Goal: Complete application form

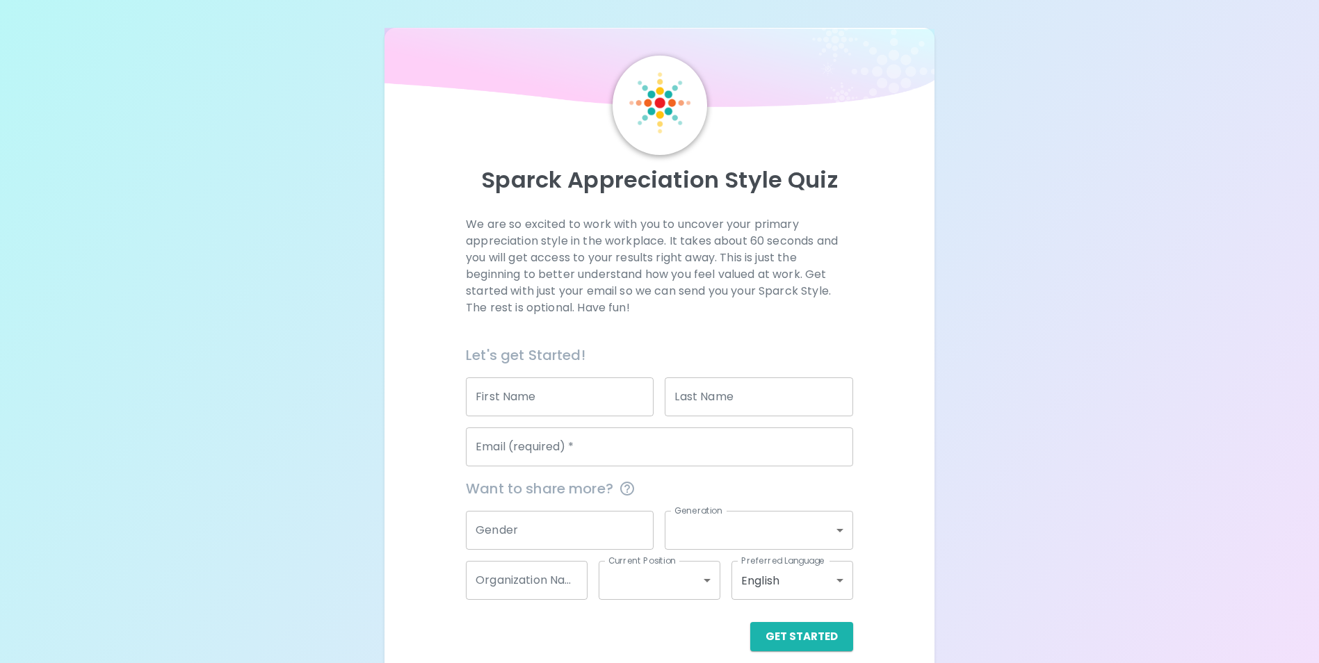
scroll to position [16, 0]
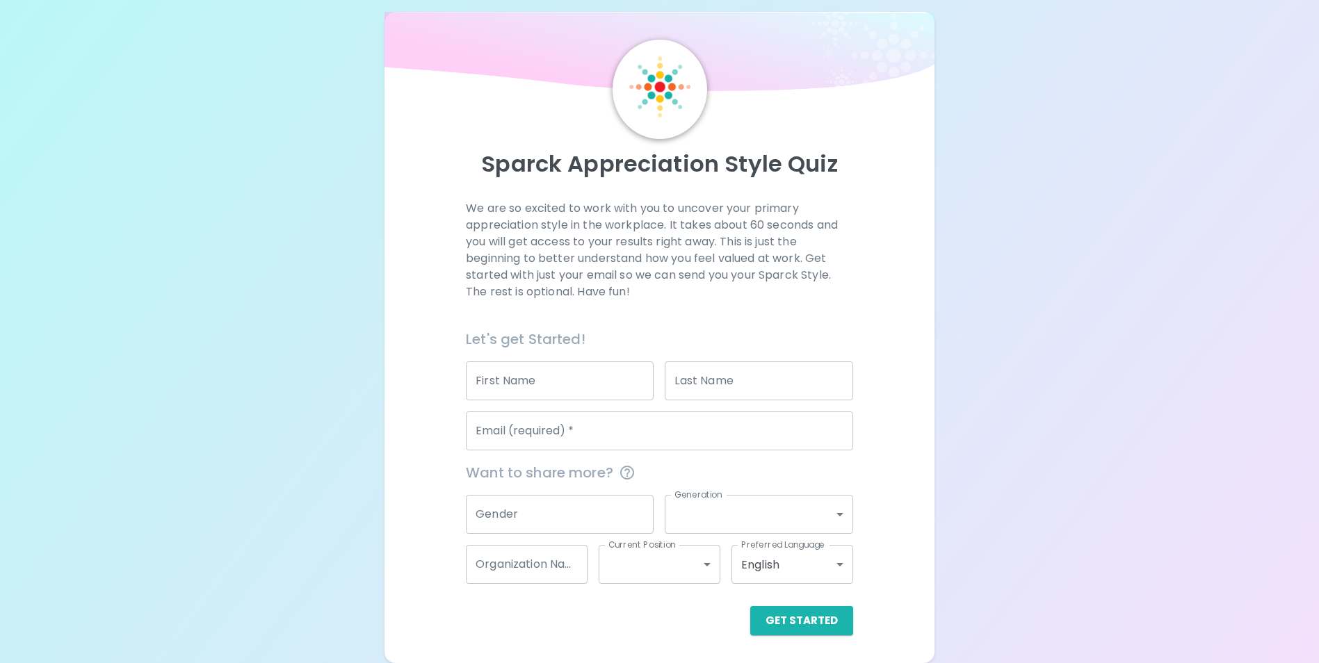
click at [551, 378] on input "First Name" at bounding box center [560, 381] width 188 height 39
type input "[PERSON_NAME]"
type input "[EMAIL_ADDRESS][DOMAIN_NAME]"
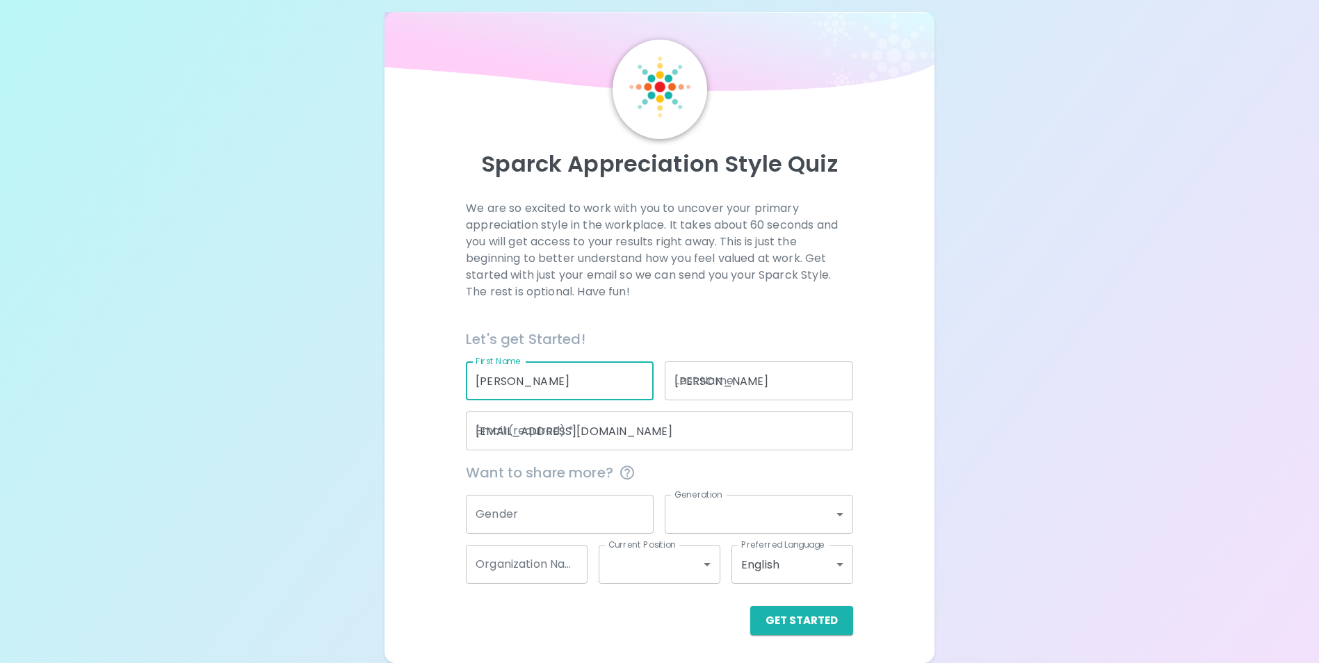
type input "[PERSON_NAME]"
click at [623, 507] on input "Gender" at bounding box center [560, 514] width 188 height 39
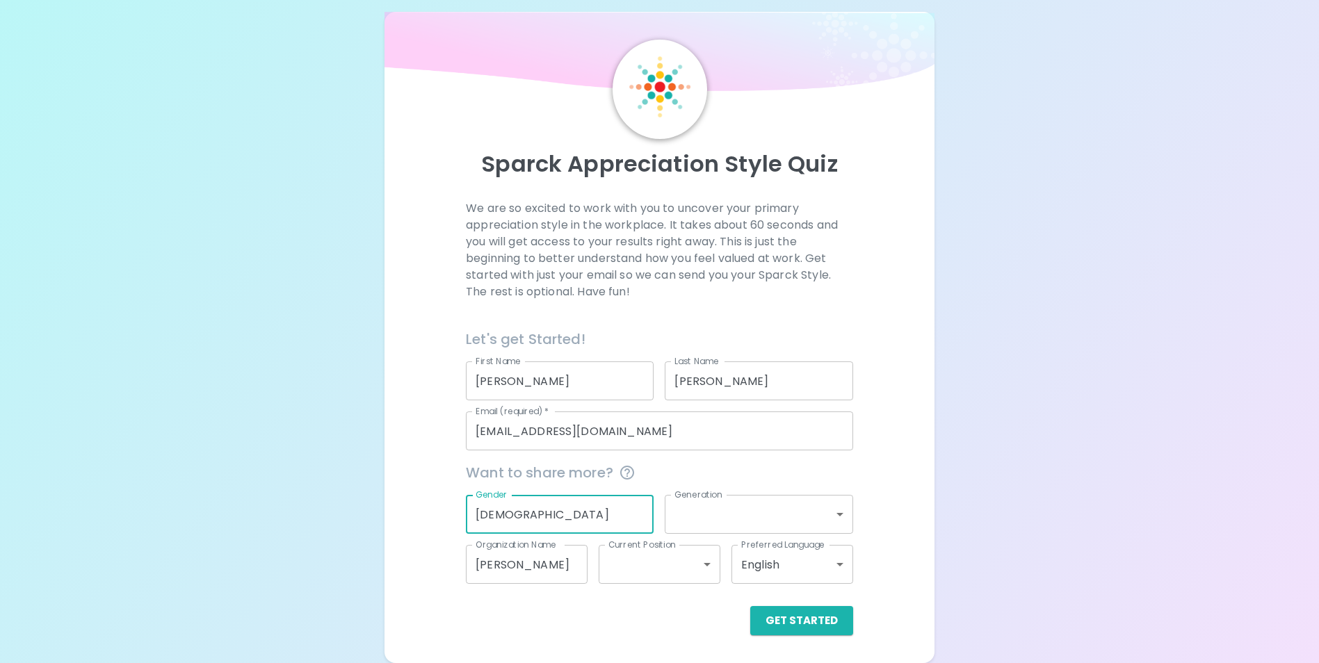
type input "[DEMOGRAPHIC_DATA]"
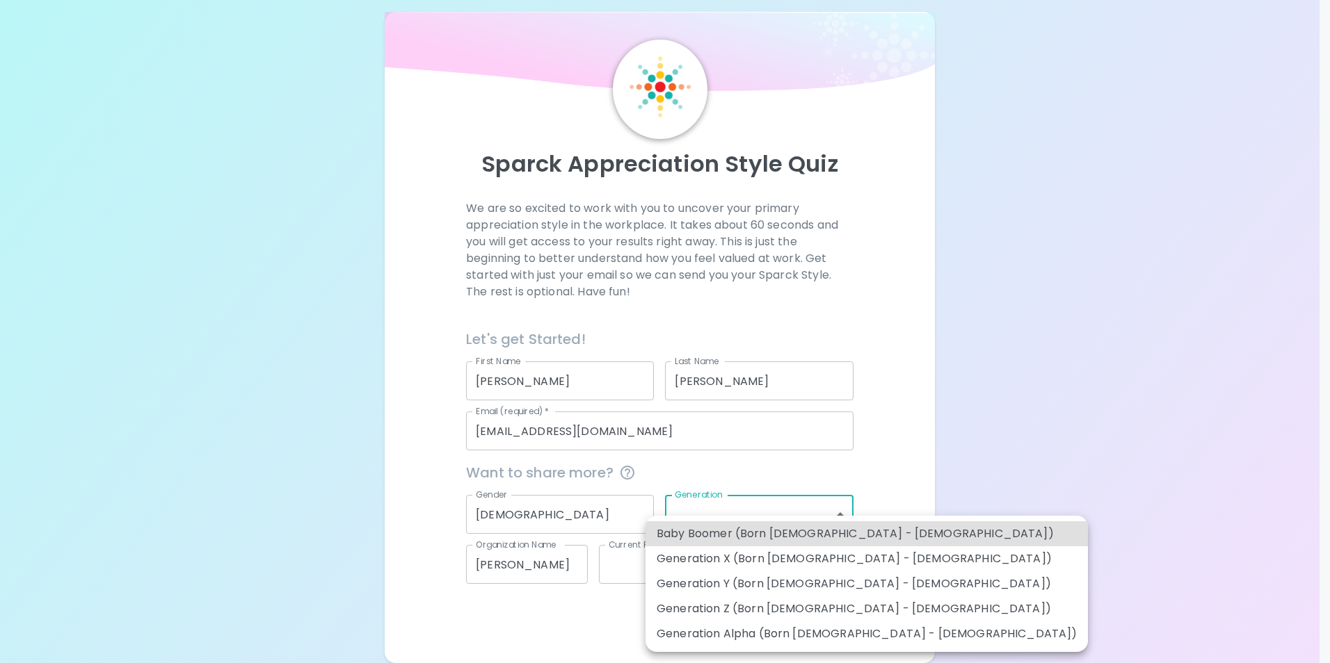
click at [846, 515] on body "Sparck Appreciation Style Quiz We are so excited to work with you to uncover yo…" at bounding box center [665, 323] width 1330 height 679
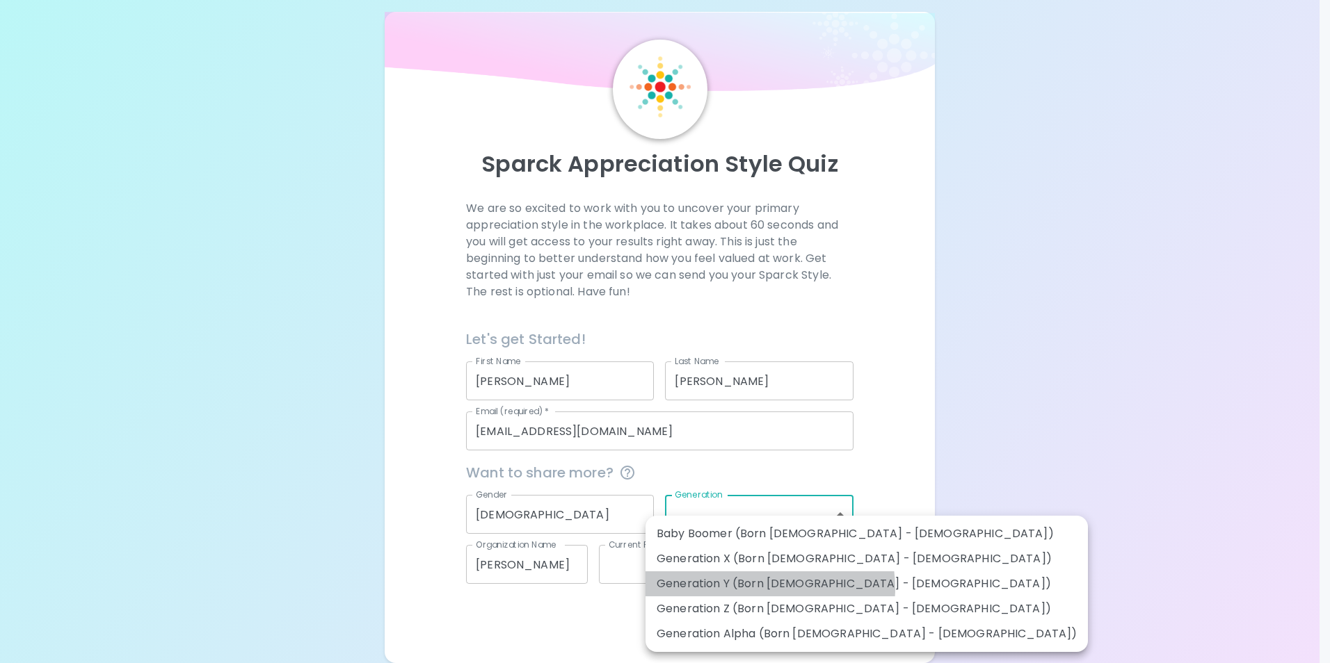
click at [769, 588] on li "Generation Y (Born [DEMOGRAPHIC_DATA] - [DEMOGRAPHIC_DATA])" at bounding box center [866, 584] width 442 height 25
type input "generation_y"
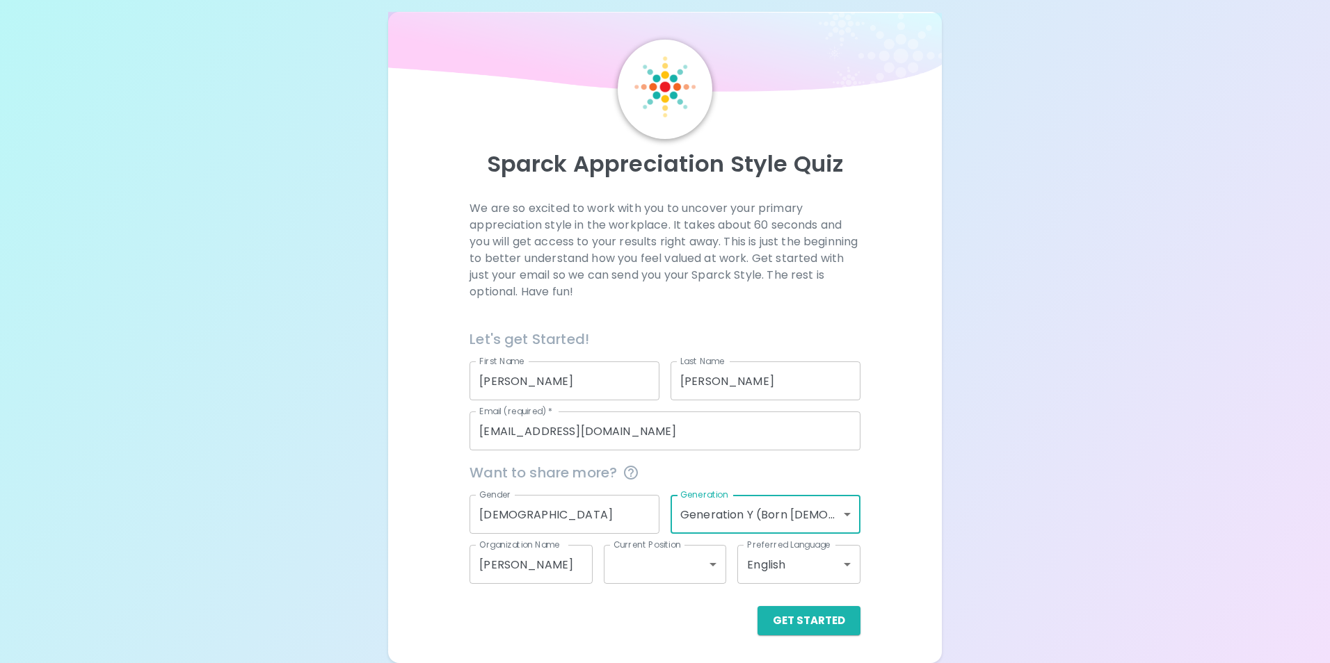
click at [707, 569] on body "Sparck Appreciation Style Quiz We are so excited to work with you to uncover yo…" at bounding box center [665, 323] width 1330 height 679
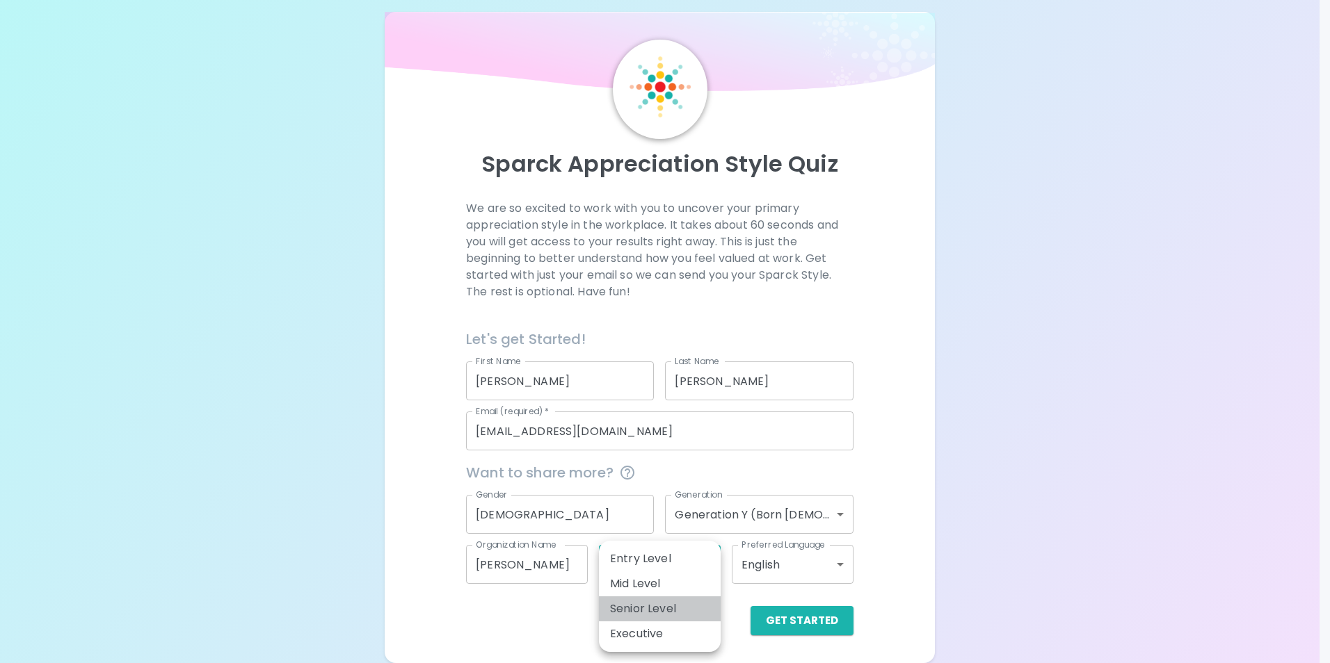
drag, startPoint x: 681, startPoint y: 599, endPoint x: 670, endPoint y: 622, distance: 25.5
click at [670, 622] on ul "Entry Level Mid Level Senior Level Executive" at bounding box center [660, 596] width 122 height 111
click at [668, 623] on li "Executive" at bounding box center [660, 634] width 122 height 25
type input "executive"
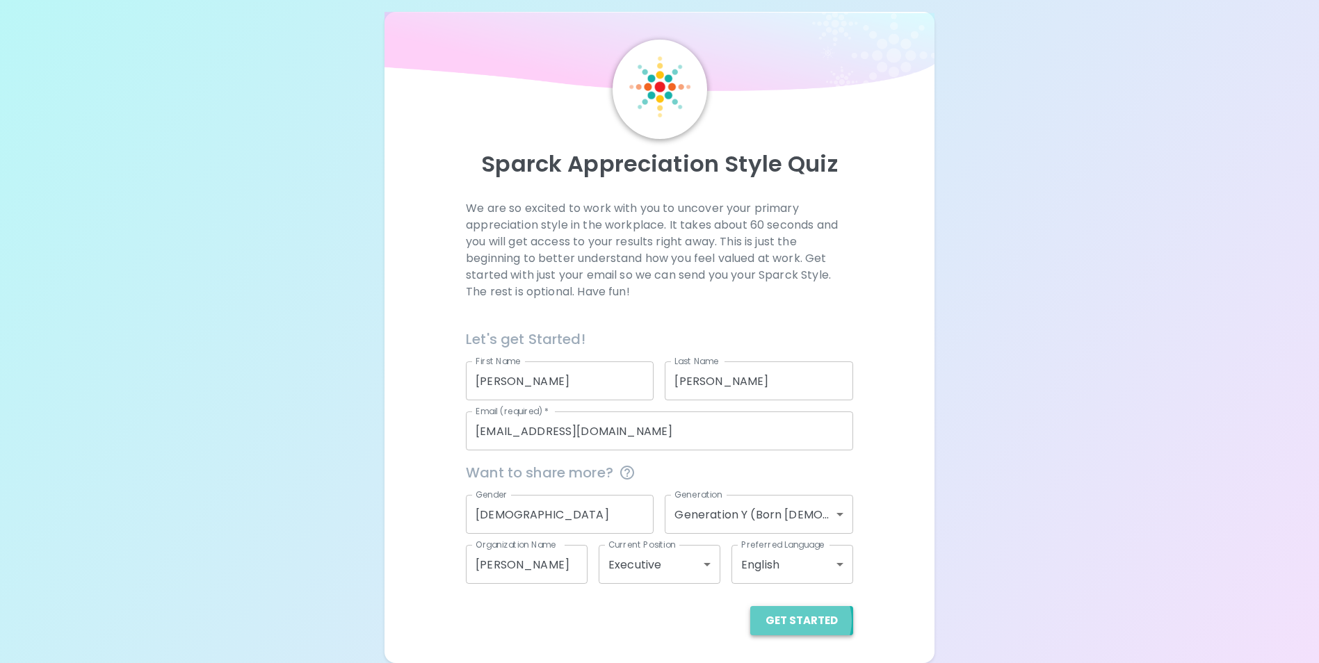
click at [799, 621] on button "Get Started" at bounding box center [801, 620] width 103 height 29
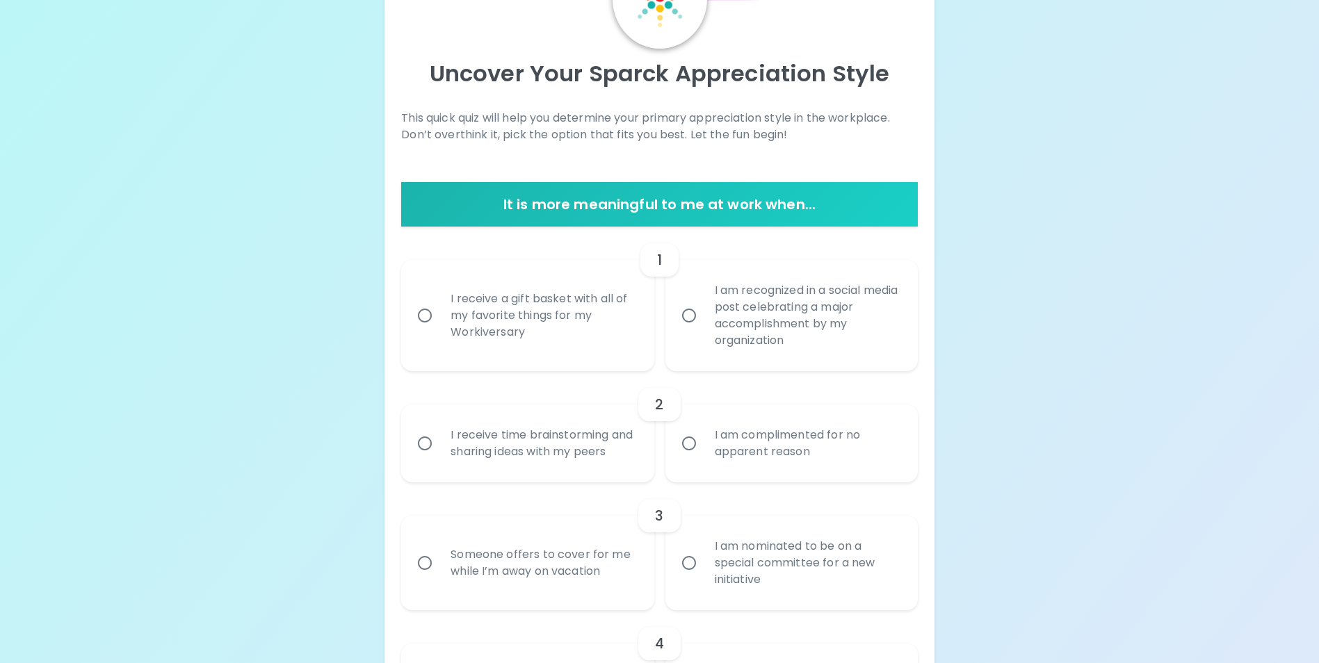
scroll to position [111, 0]
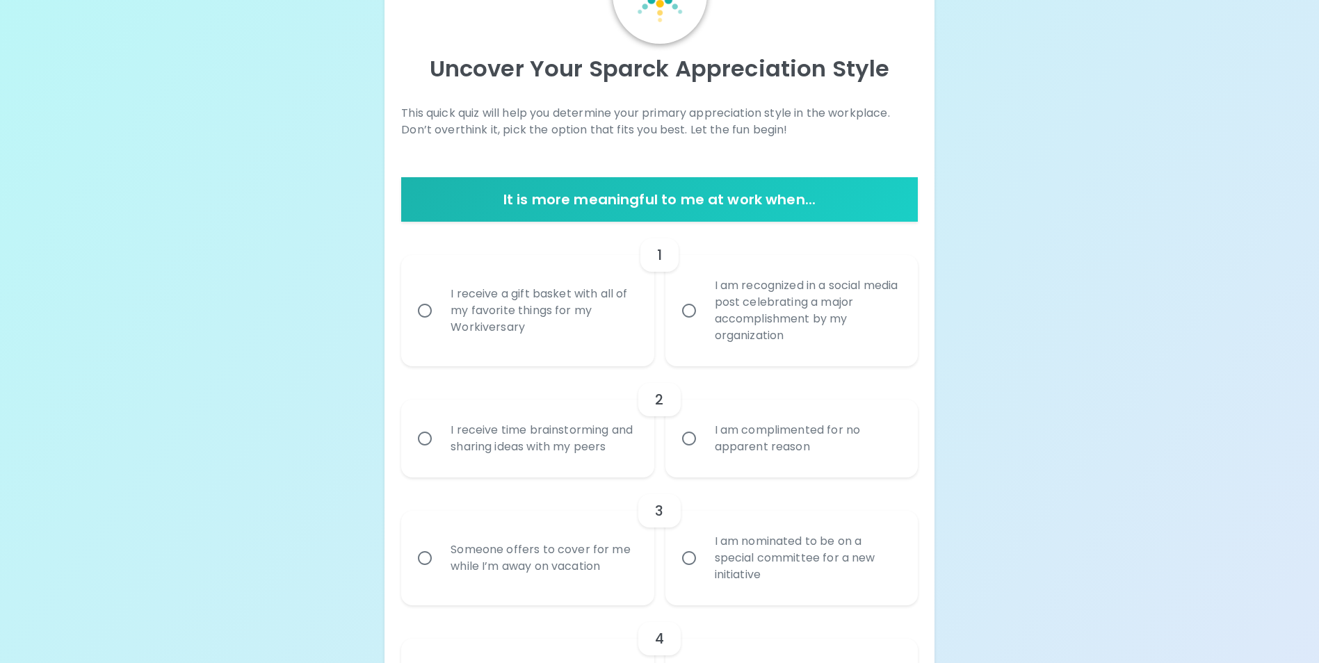
click at [526, 310] on div "I receive a gift basket with all of my favorite things for my Workiversary" at bounding box center [542, 310] width 207 height 83
click at [439, 310] on input "I receive a gift basket with all of my favorite things for my Workiversary" at bounding box center [424, 310] width 29 height 29
radio input "true"
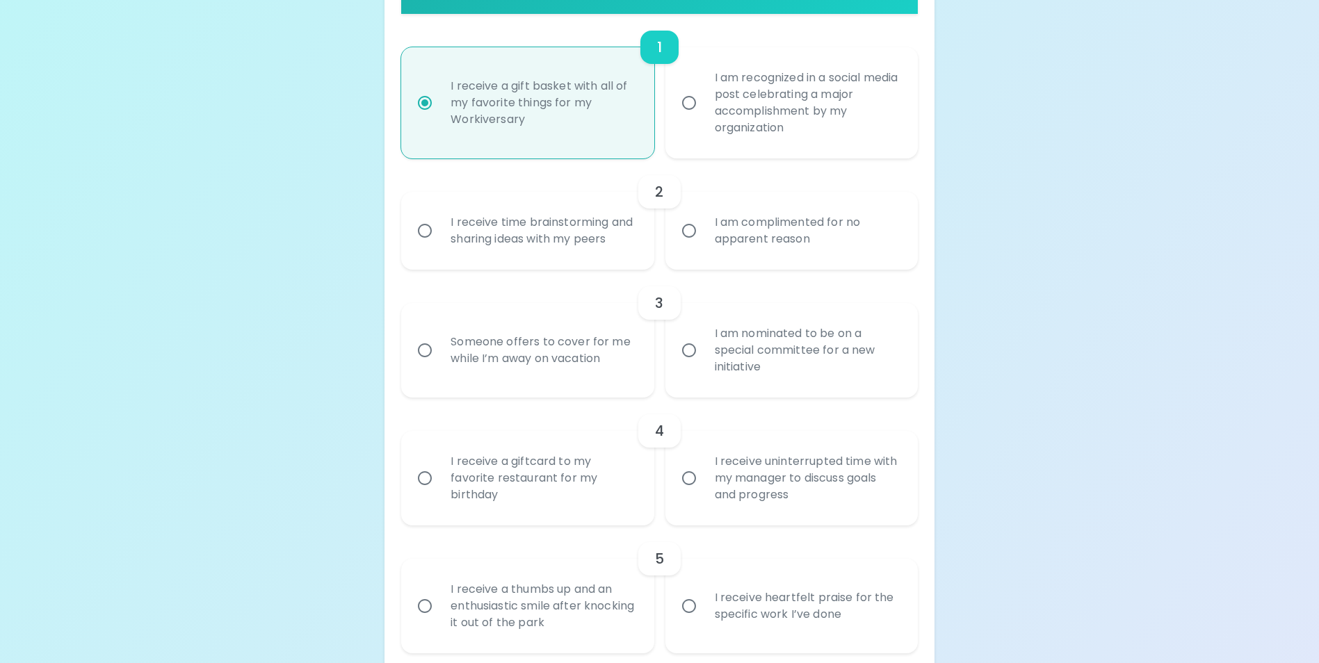
click at [569, 488] on div "I receive a giftcard to my favorite restaurant for my birthday" at bounding box center [542, 478] width 207 height 83
click at [439, 488] on input "I receive a giftcard to my favorite restaurant for my birthday" at bounding box center [424, 478] width 29 height 29
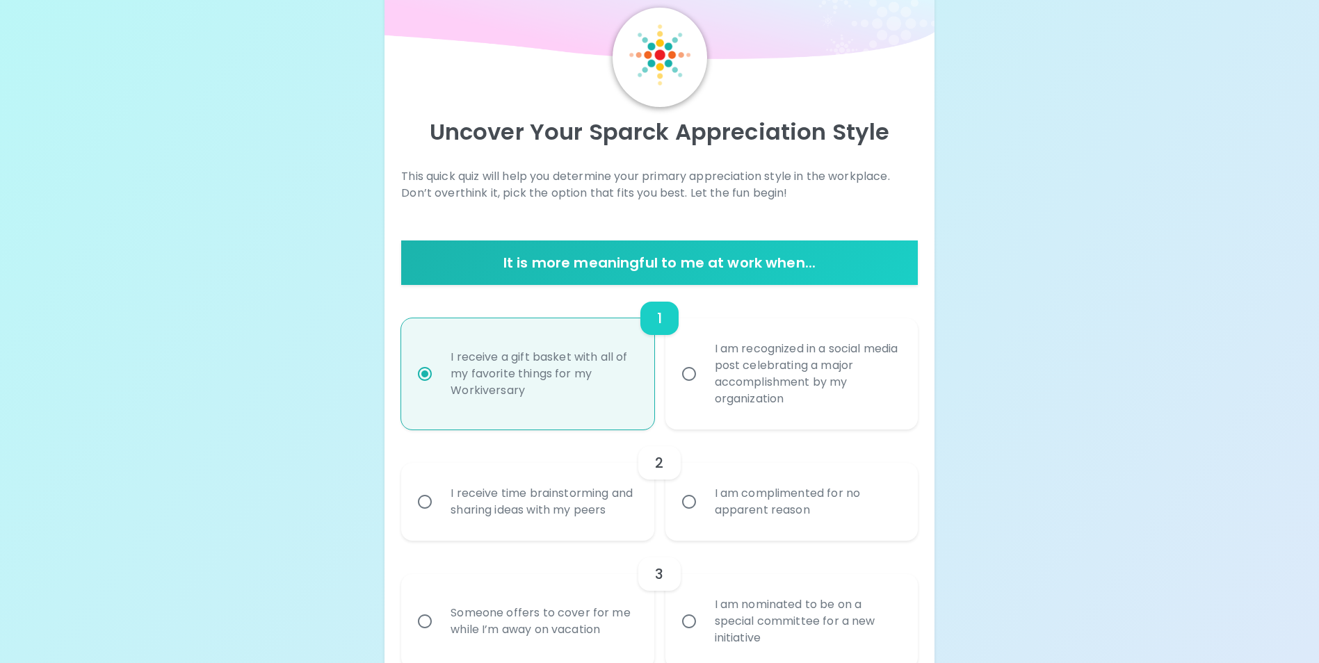
scroll to position [49, 0]
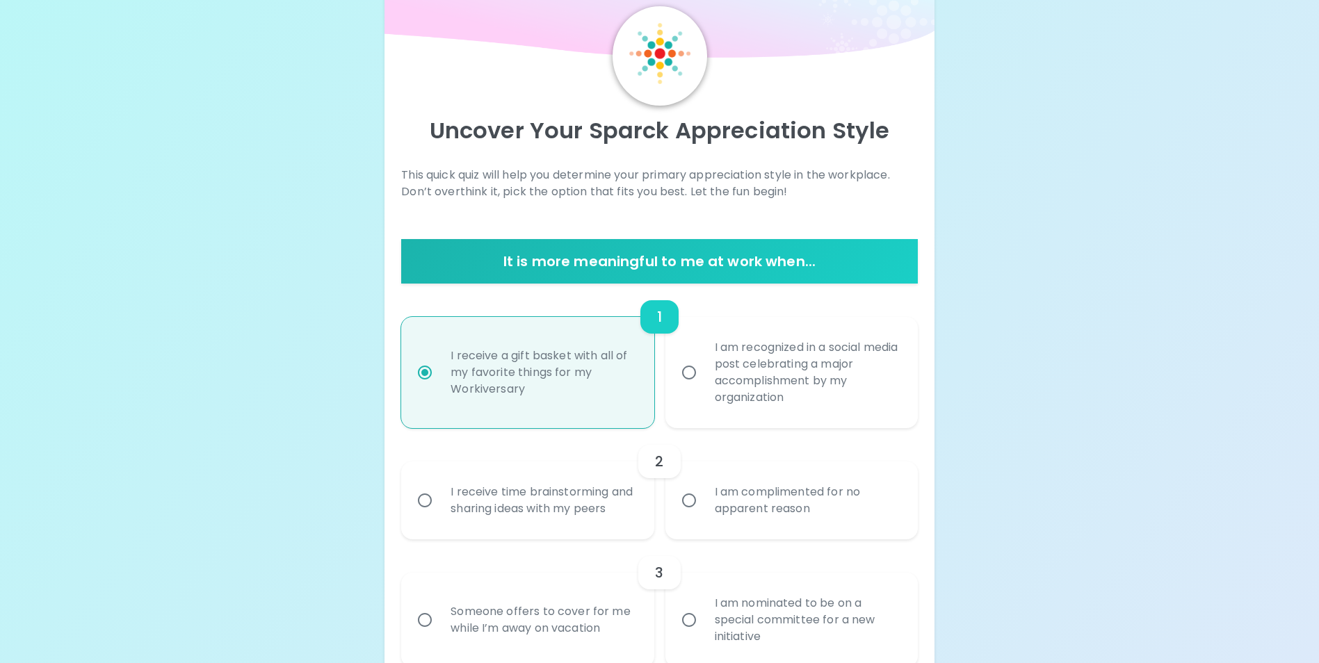
radio input "true"
click at [519, 519] on div "I receive time brainstorming and sharing ideas with my peers" at bounding box center [542, 500] width 207 height 67
click at [439, 515] on input "I receive time brainstorming and sharing ideas with my peers" at bounding box center [424, 500] width 29 height 29
radio input "false"
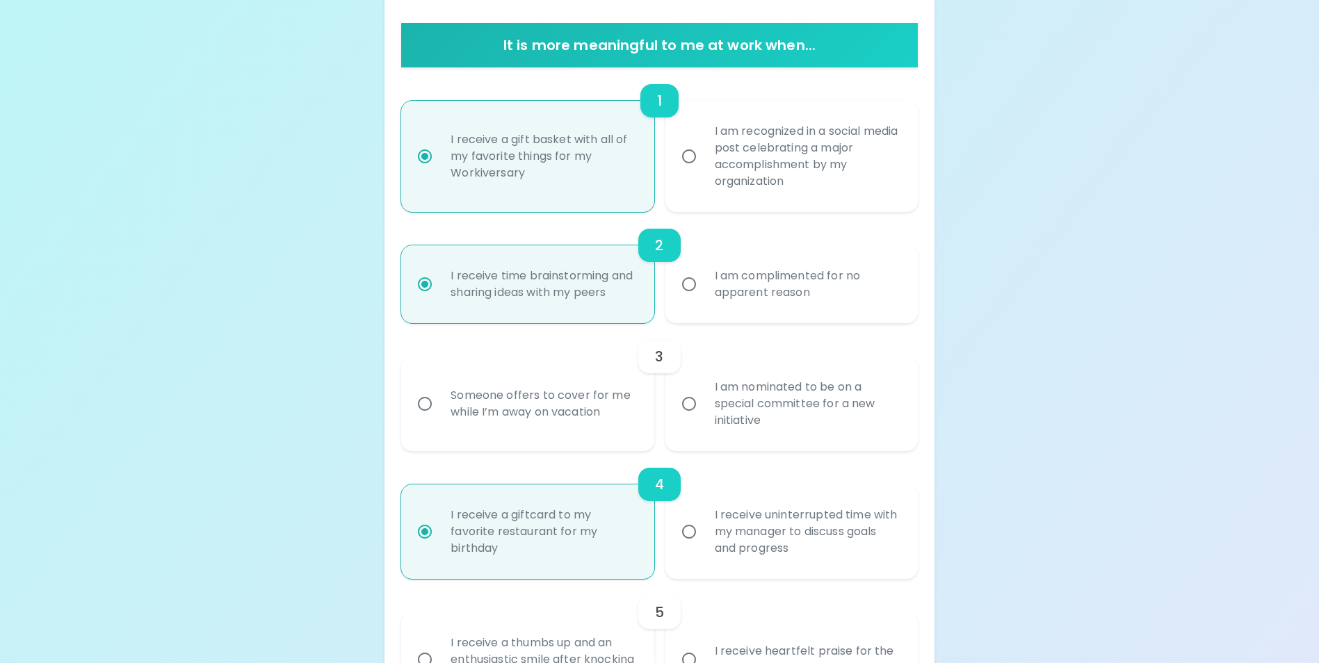
scroll to position [267, 0]
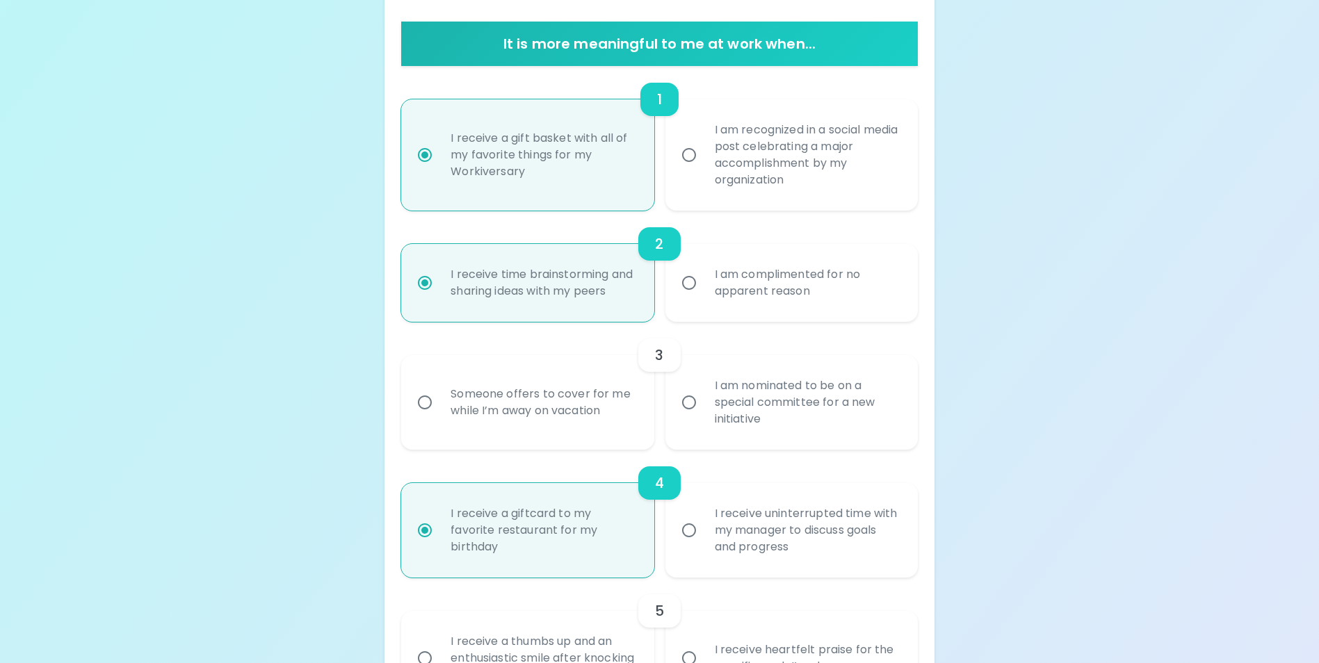
radio input "true"
click at [738, 409] on div "I am nominated to be on a special committee for a new initiative" at bounding box center [807, 402] width 207 height 83
click at [704, 409] on input "I am nominated to be on a special committee for a new initiative" at bounding box center [688, 402] width 29 height 29
radio input "false"
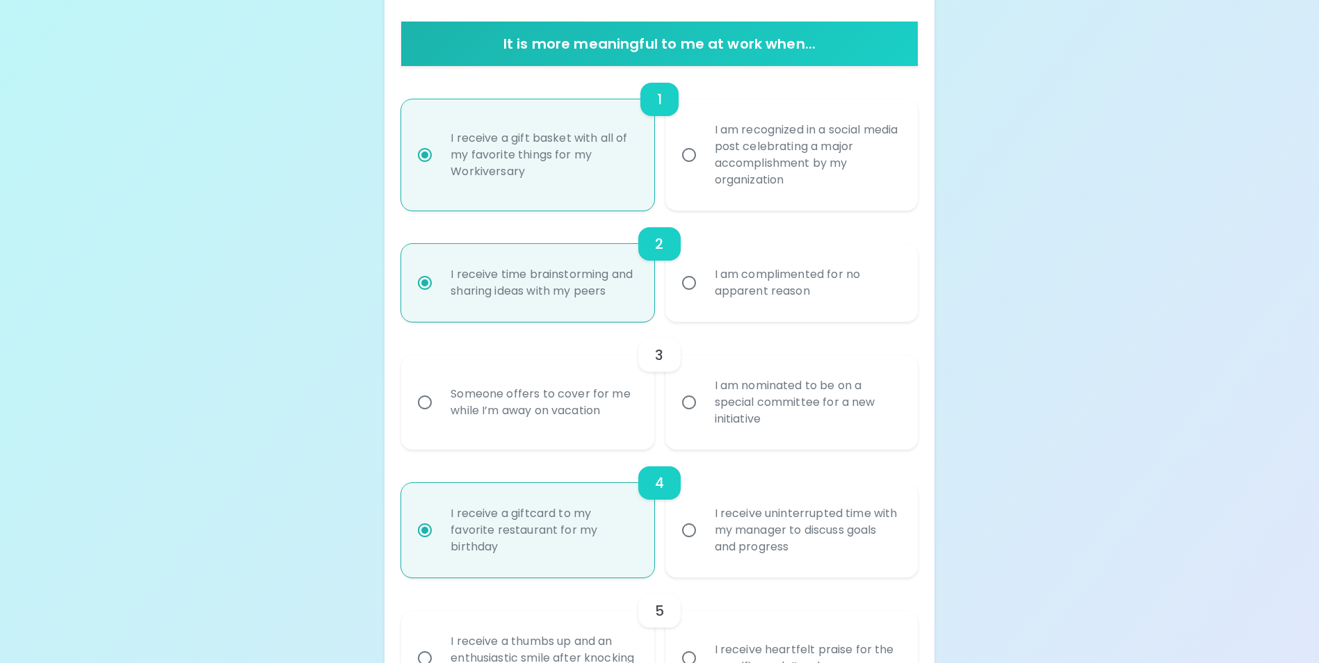
radio input "true"
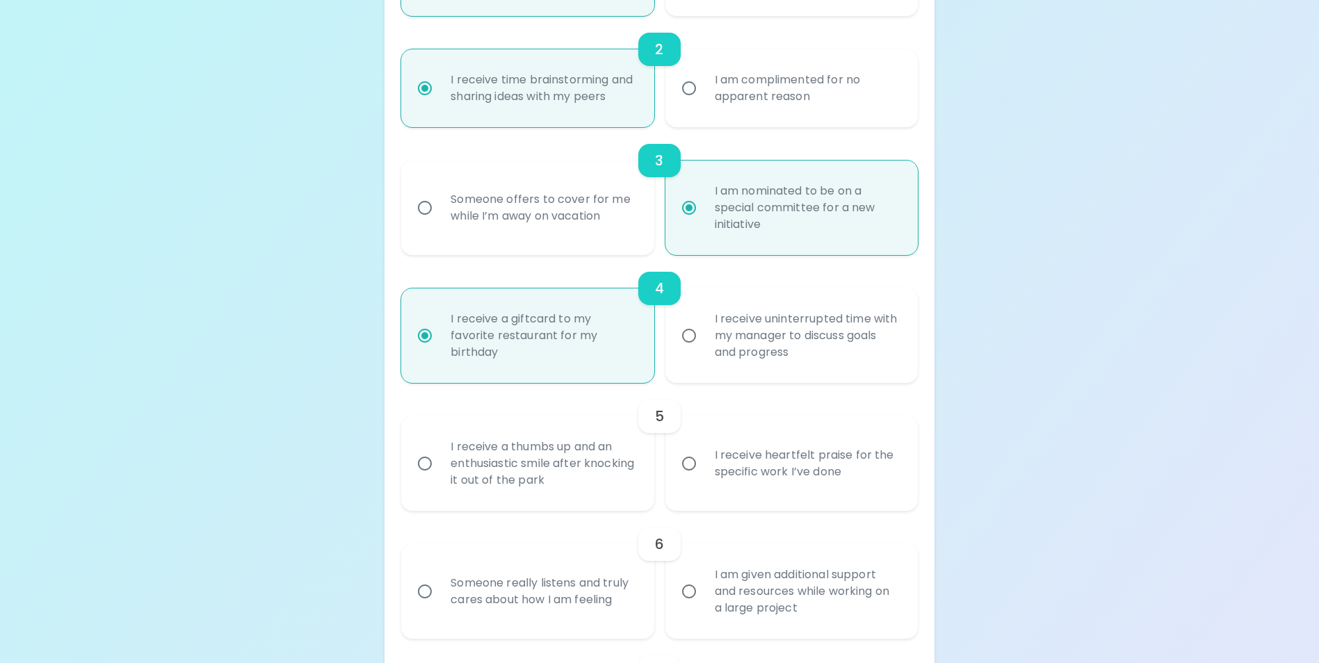
scroll to position [462, 0]
radio input "true"
click at [837, 470] on div "I receive heartfelt praise for the specific work I’ve done" at bounding box center [807, 463] width 207 height 67
click at [704, 470] on input "I receive heartfelt praise for the specific work I’ve done" at bounding box center [688, 463] width 29 height 29
radio input "false"
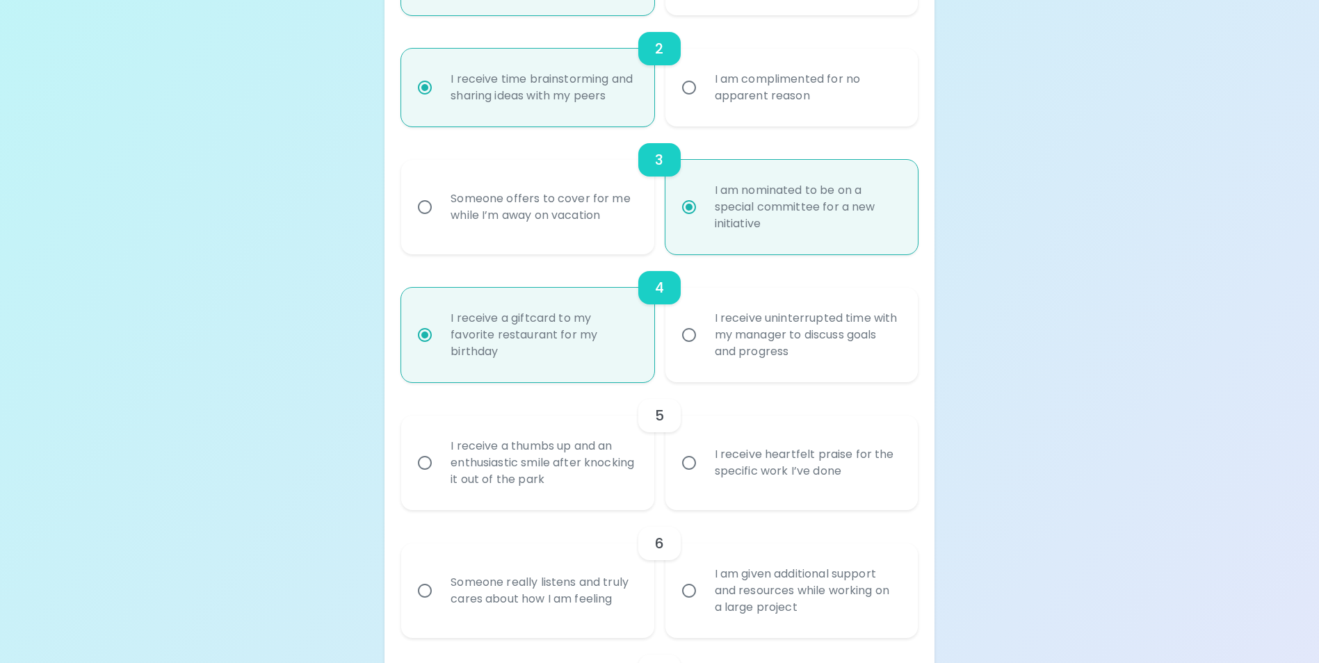
radio input "false"
radio input "true"
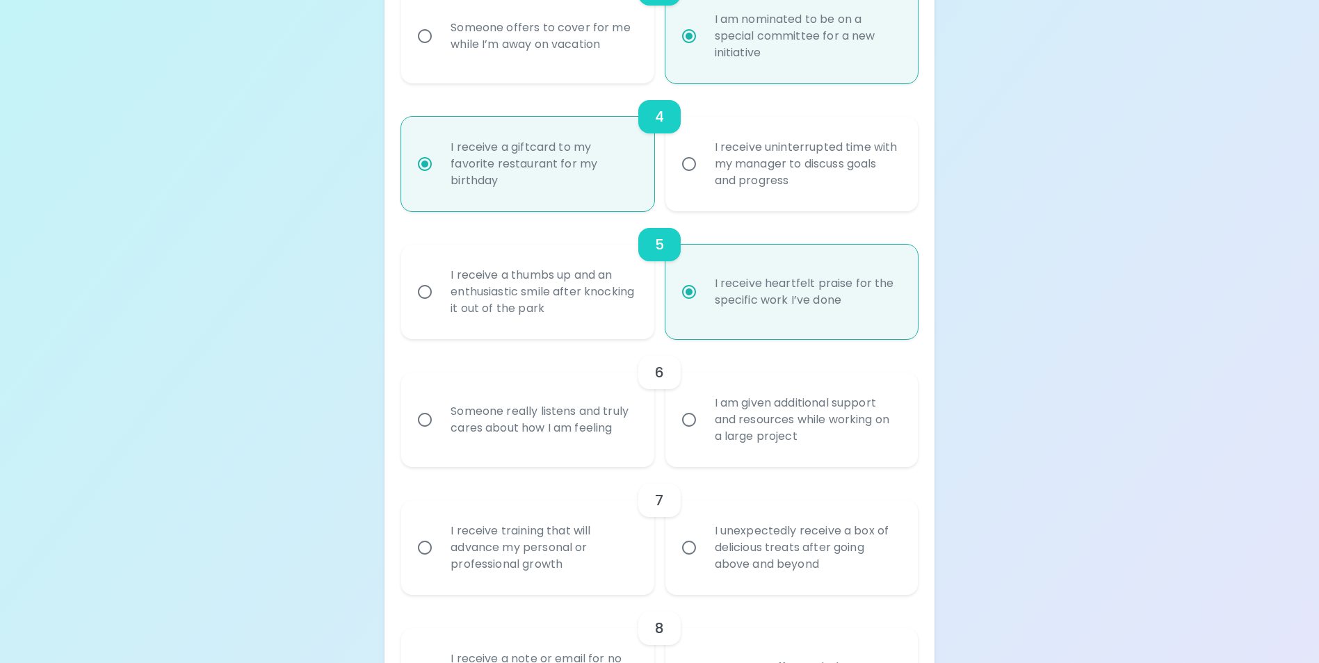
scroll to position [634, 0]
radio input "true"
click at [563, 441] on div "Someone really listens and truly cares about how I am feeling" at bounding box center [542, 419] width 207 height 67
click at [439, 434] on input "Someone really listens and truly cares about how I am feeling" at bounding box center [424, 419] width 29 height 29
radio input "false"
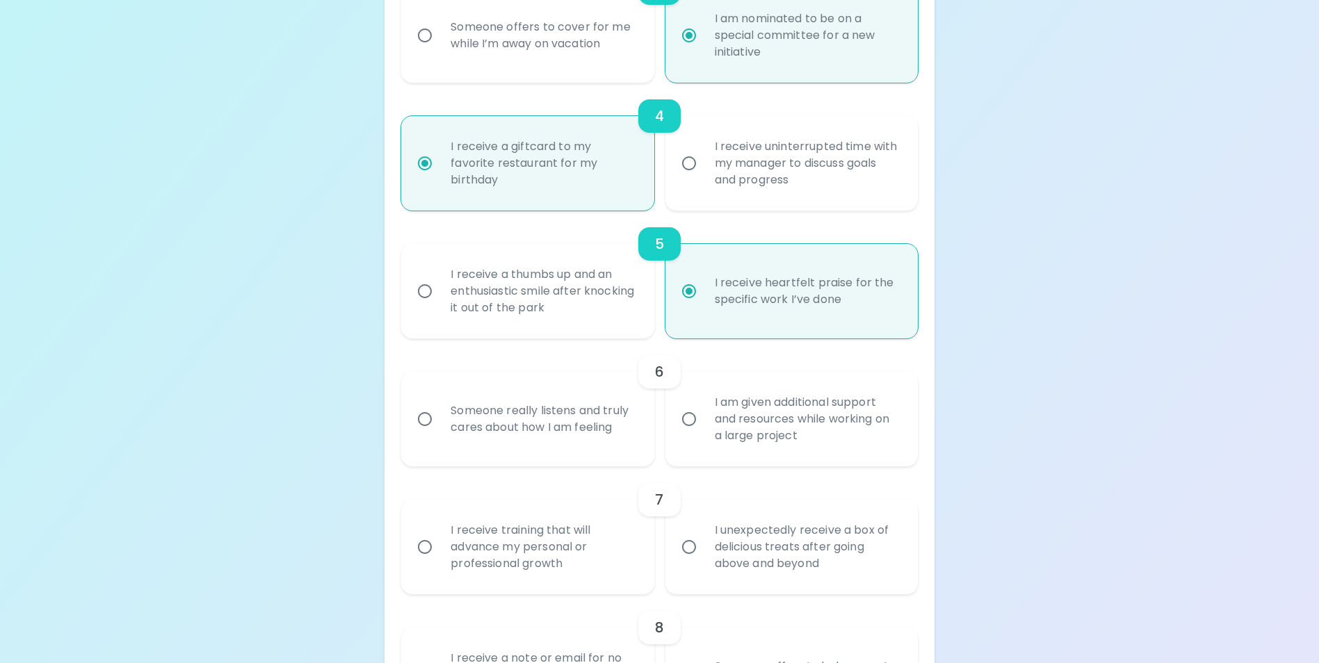
radio input "false"
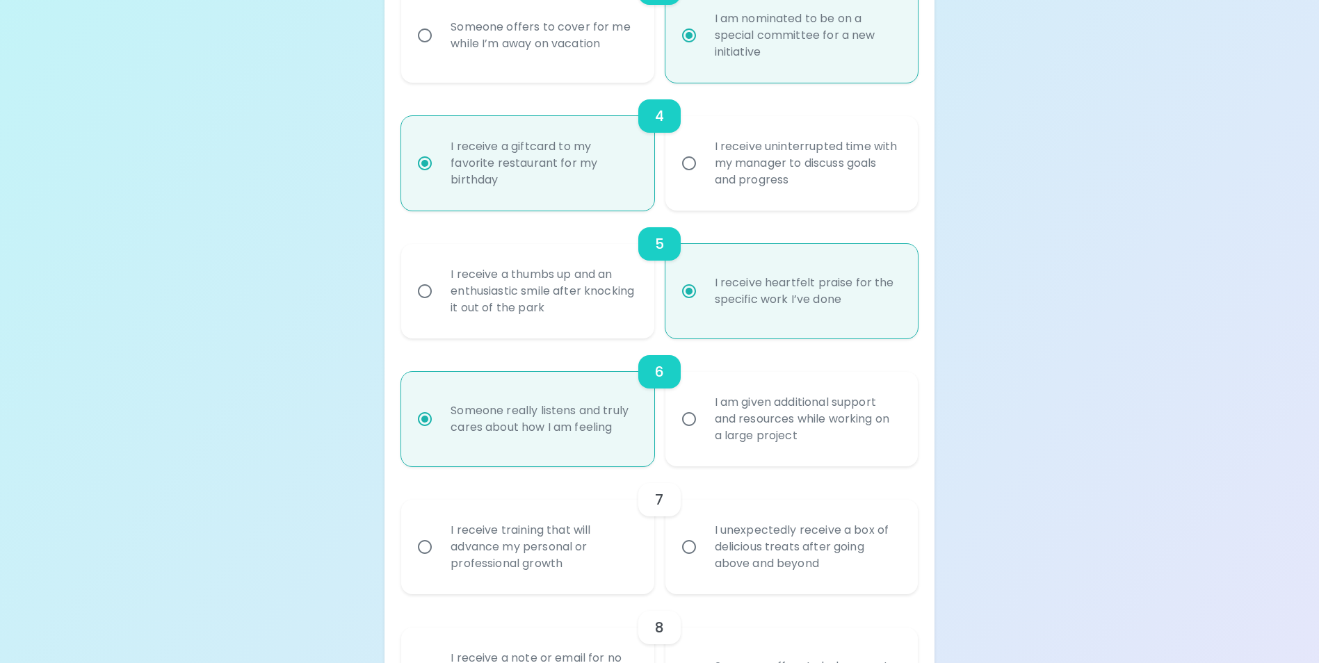
scroll to position [745, 0]
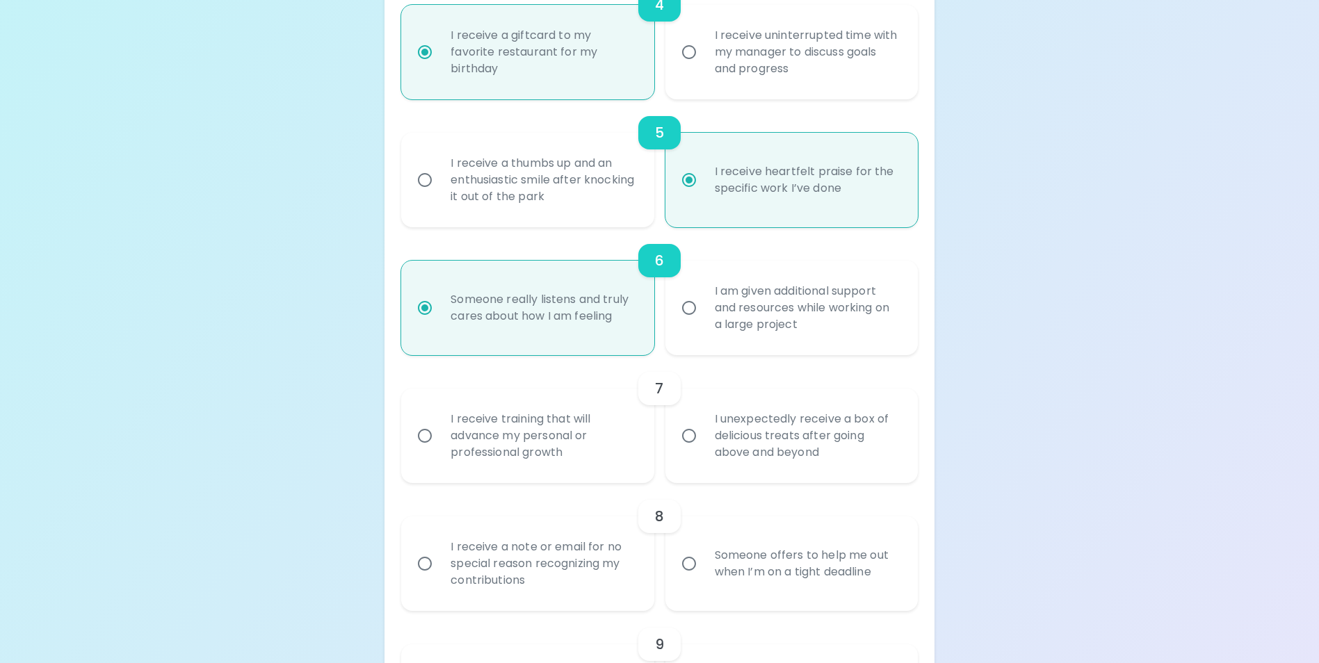
radio input "true"
click at [615, 460] on div "I receive training that will advance my personal or professional growth" at bounding box center [542, 435] width 207 height 83
click at [439, 451] on input "I receive training that will advance my personal or professional growth" at bounding box center [424, 435] width 29 height 29
radio input "false"
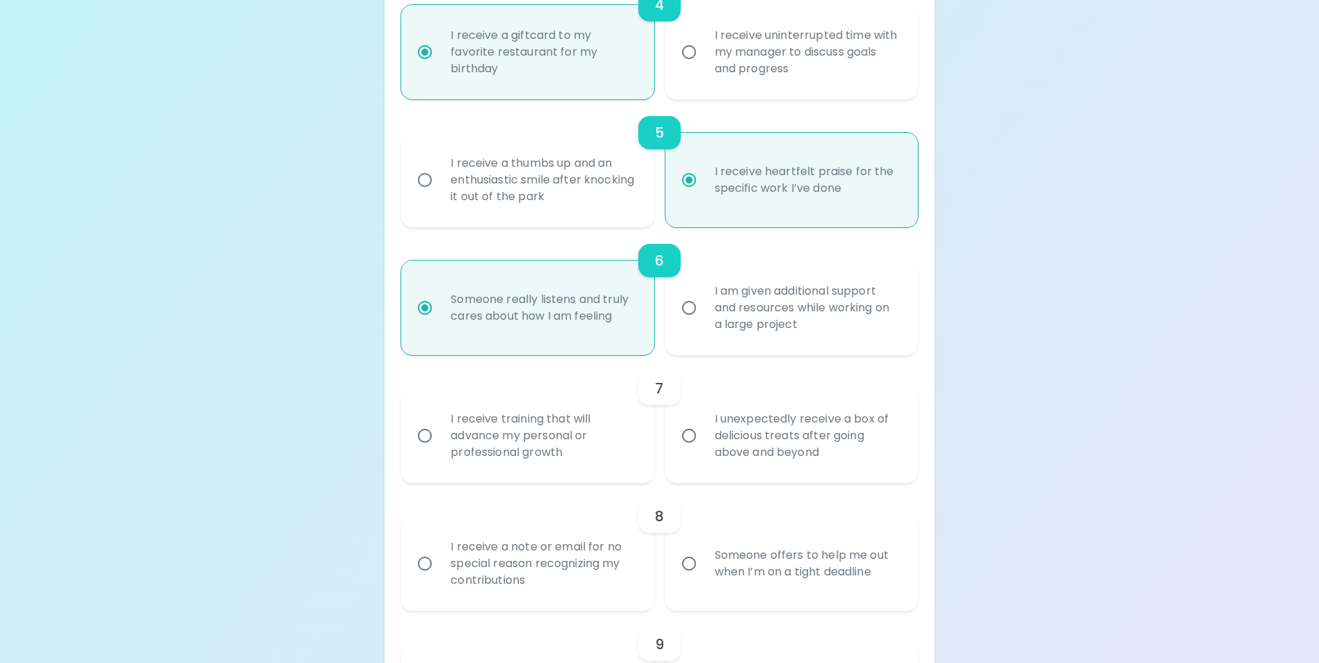
radio input "false"
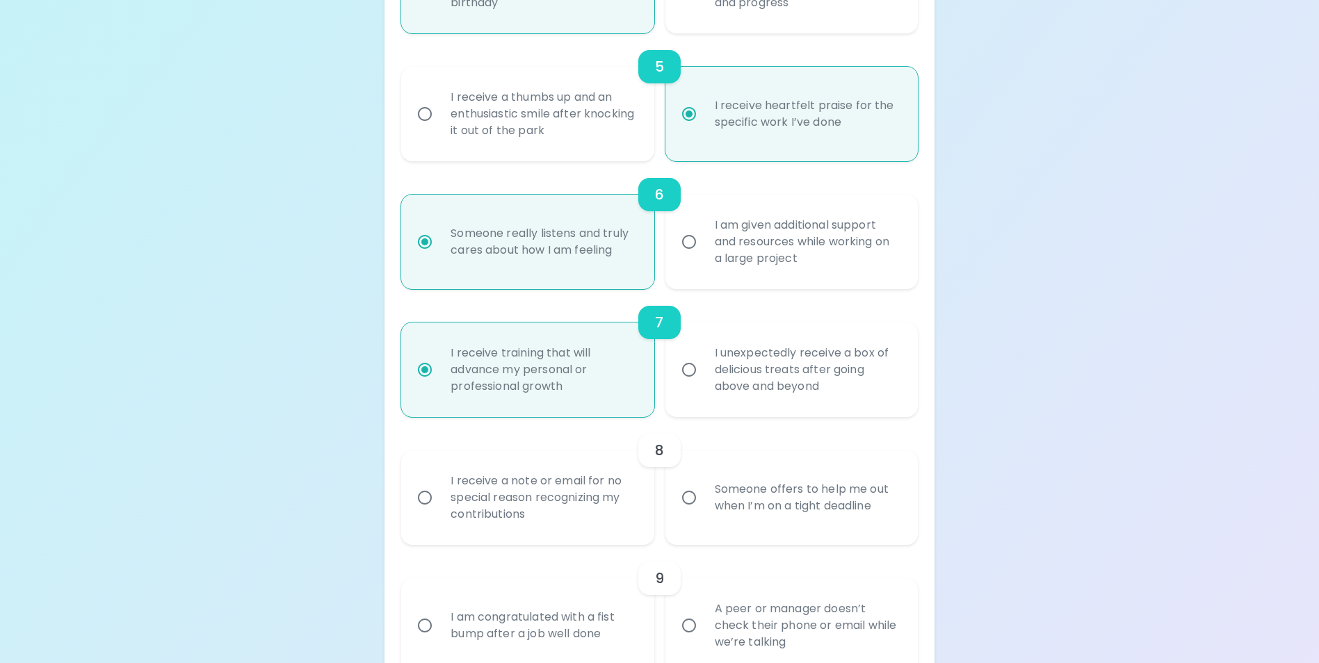
scroll to position [857, 0]
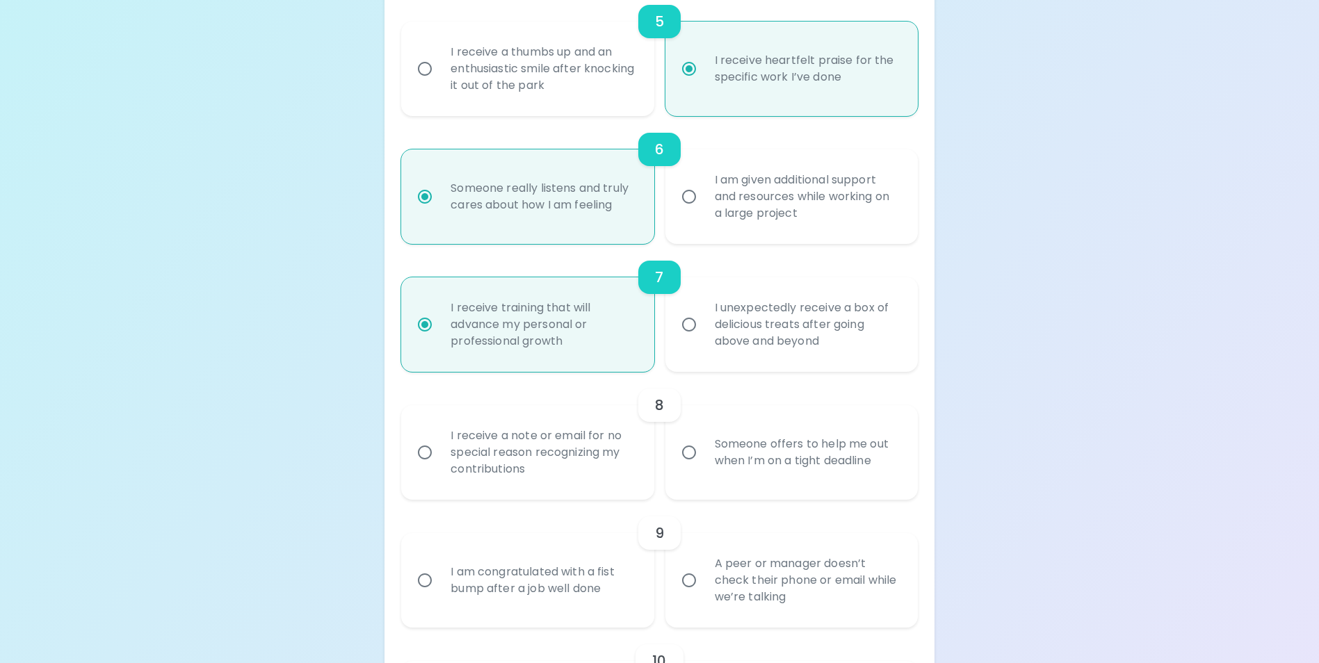
radio input "true"
click at [552, 466] on div "I receive a note or email for no special reason recognizing my contributions" at bounding box center [542, 452] width 207 height 83
drag, startPoint x: 552, startPoint y: 466, endPoint x: 532, endPoint y: 474, distance: 21.8
click at [532, 474] on div "I receive a note or email for no special reason recognizing my contributions" at bounding box center [542, 452] width 207 height 83
click at [439, 467] on input "I receive a note or email for no special reason recognizing my contributions" at bounding box center [424, 452] width 29 height 29
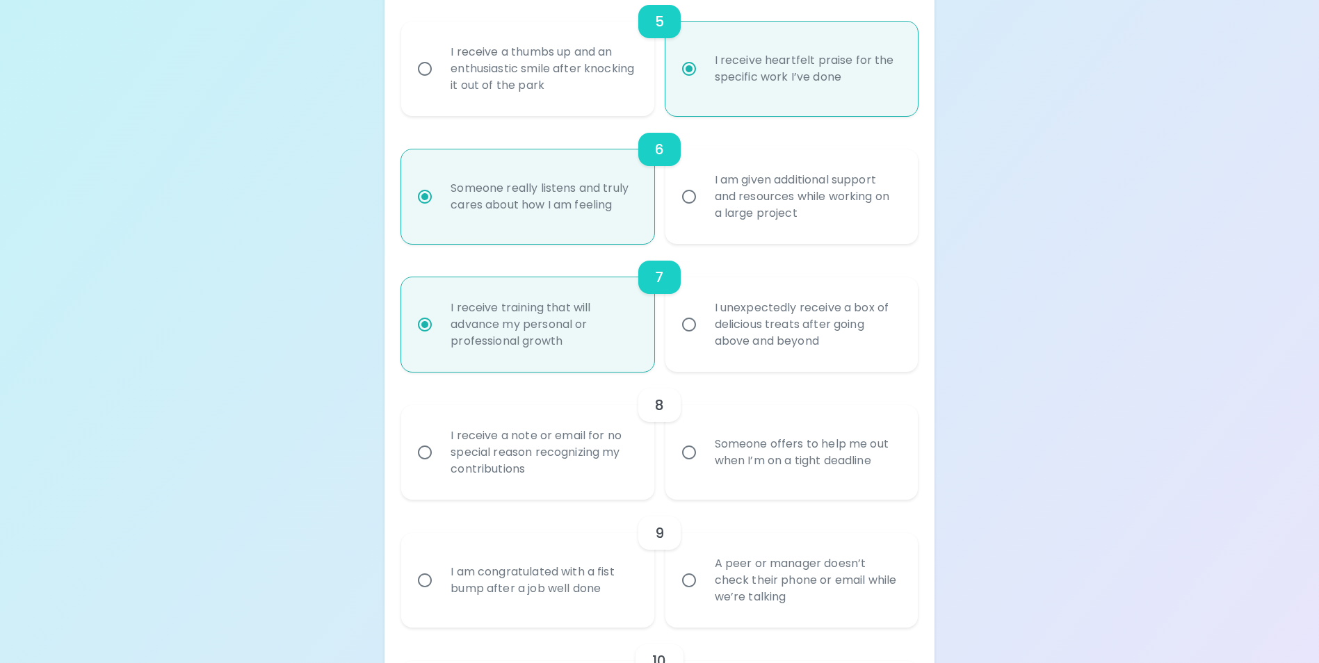
radio input "false"
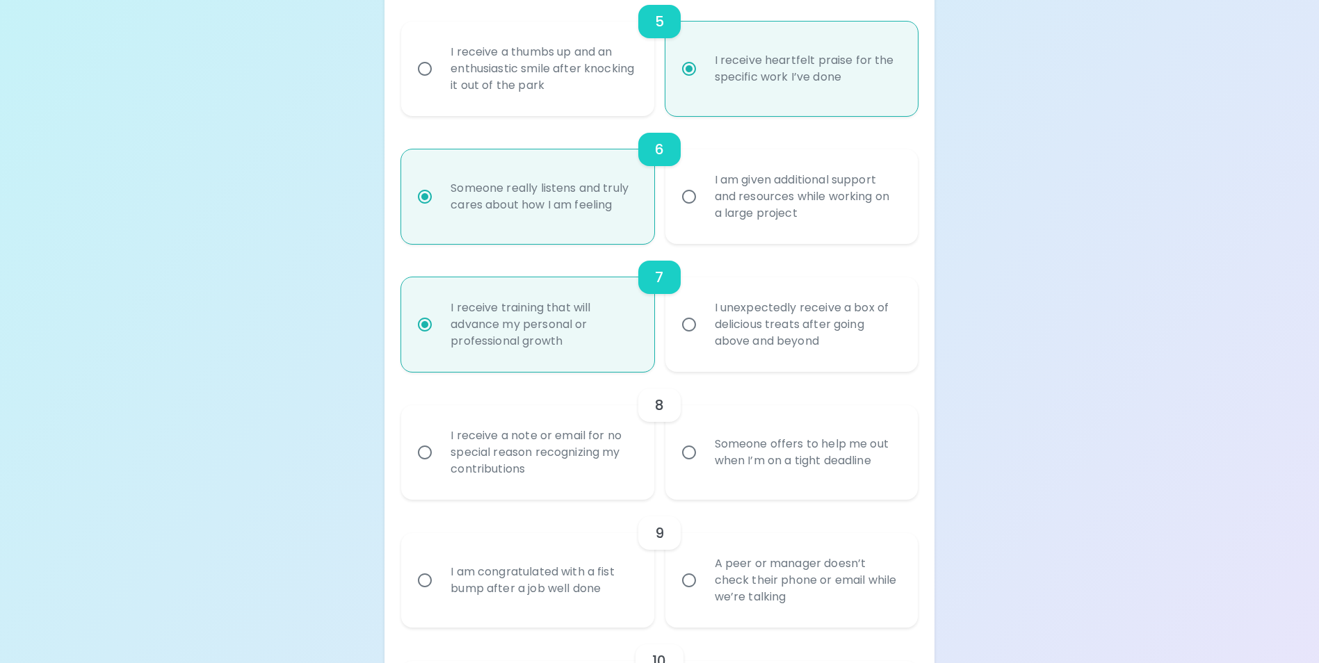
radio input "false"
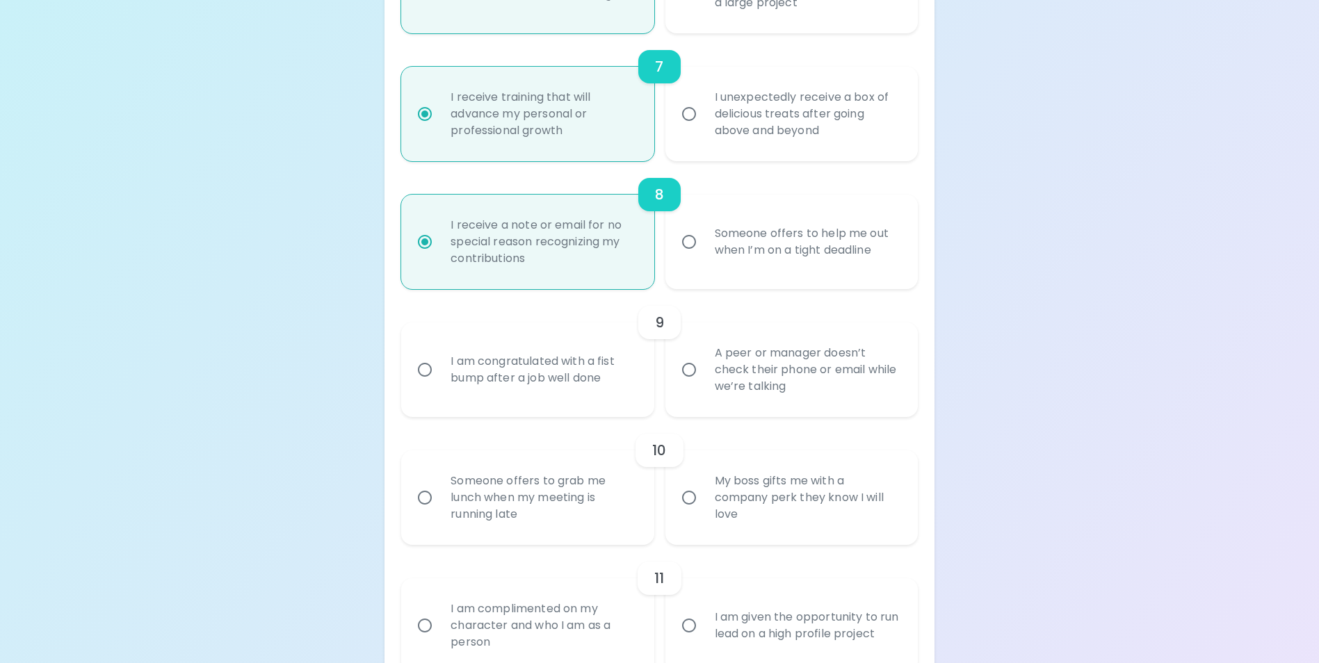
scroll to position [1068, 0]
radio input "true"
click at [537, 388] on div "I am congratulated with a fist bump after a job well done" at bounding box center [542, 369] width 207 height 67
click at [439, 384] on input "I am congratulated with a fist bump after a job well done" at bounding box center [424, 369] width 29 height 29
radio input "false"
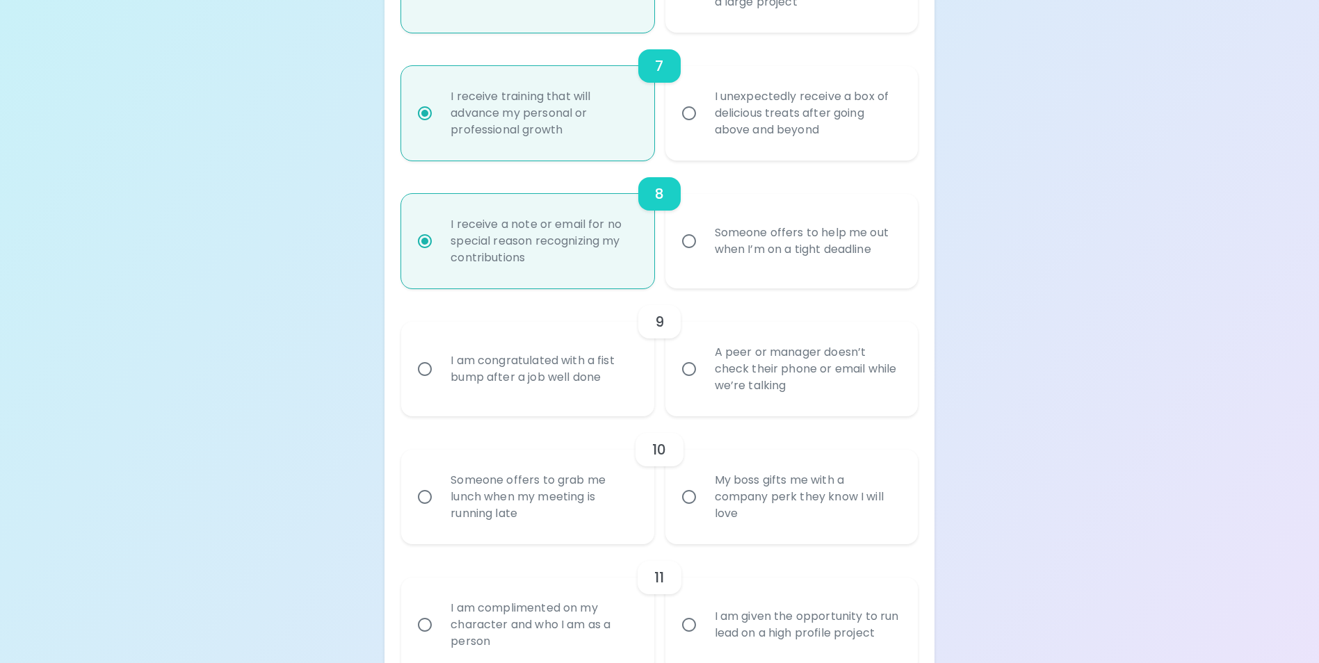
radio input "false"
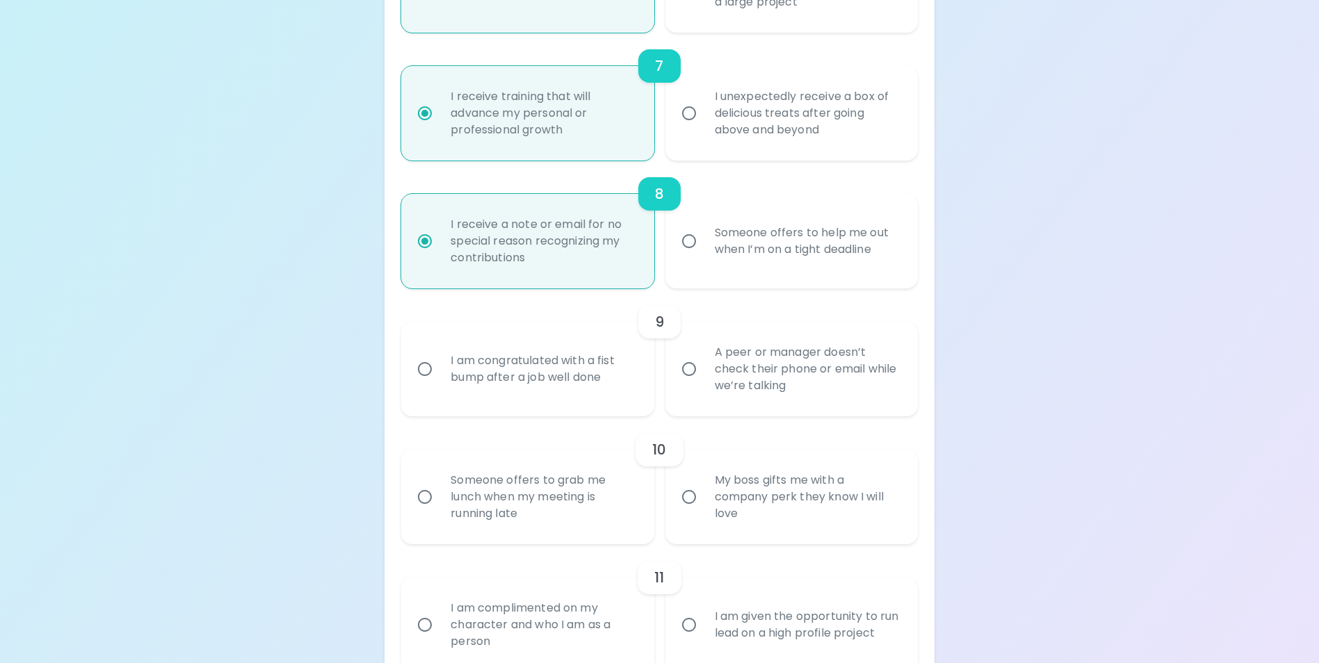
radio input "false"
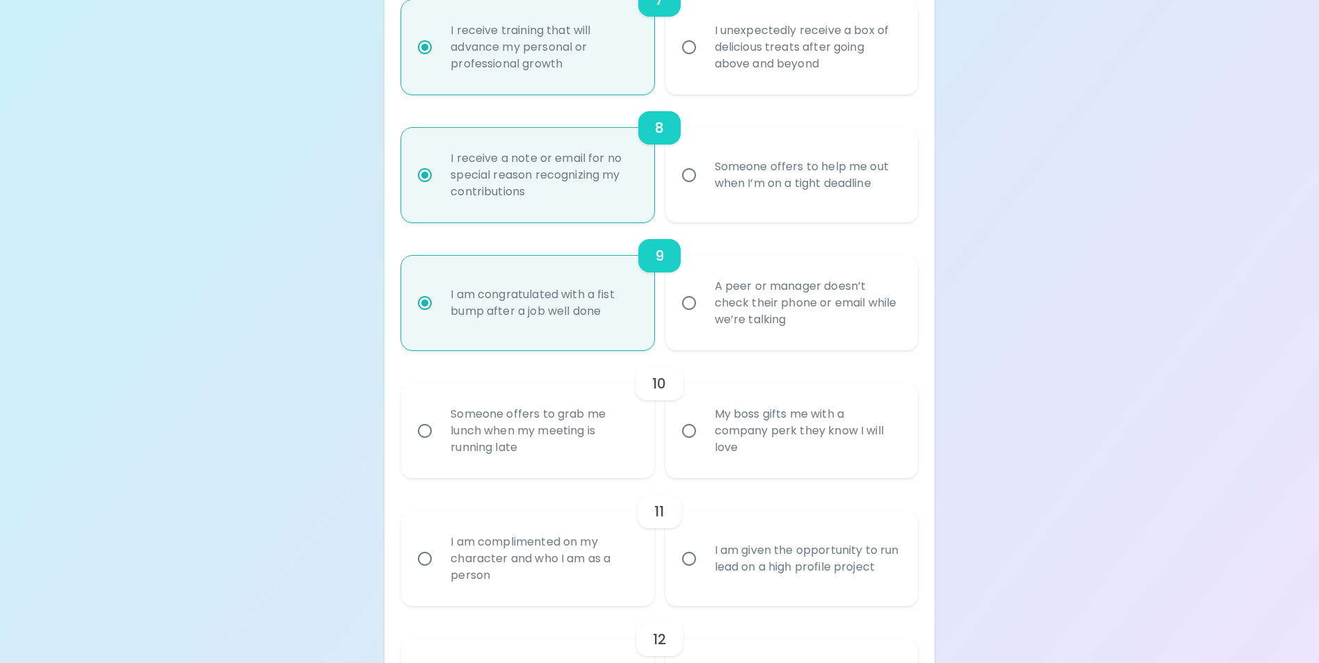
scroll to position [1179, 0]
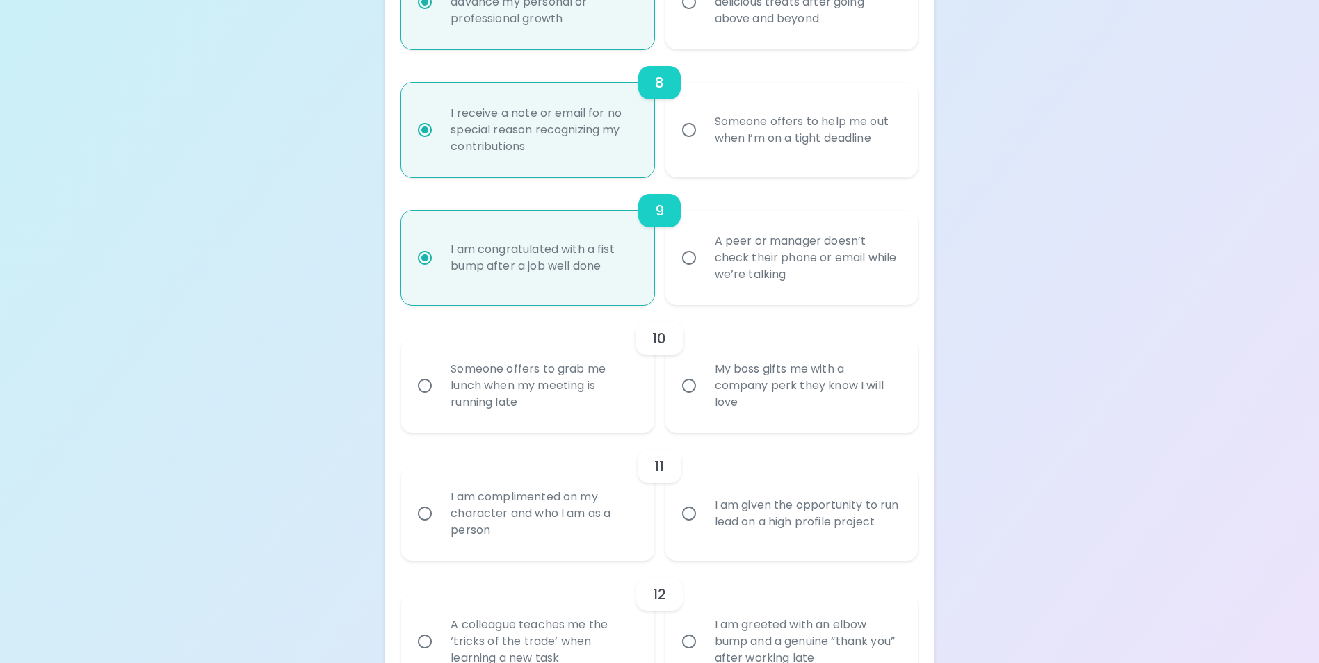
radio input "true"
click at [757, 395] on div "My boss gifts me with a company perk they know I will love" at bounding box center [807, 385] width 207 height 83
click at [704, 395] on input "My boss gifts me with a company perk they know I will love" at bounding box center [688, 385] width 29 height 29
radio input "false"
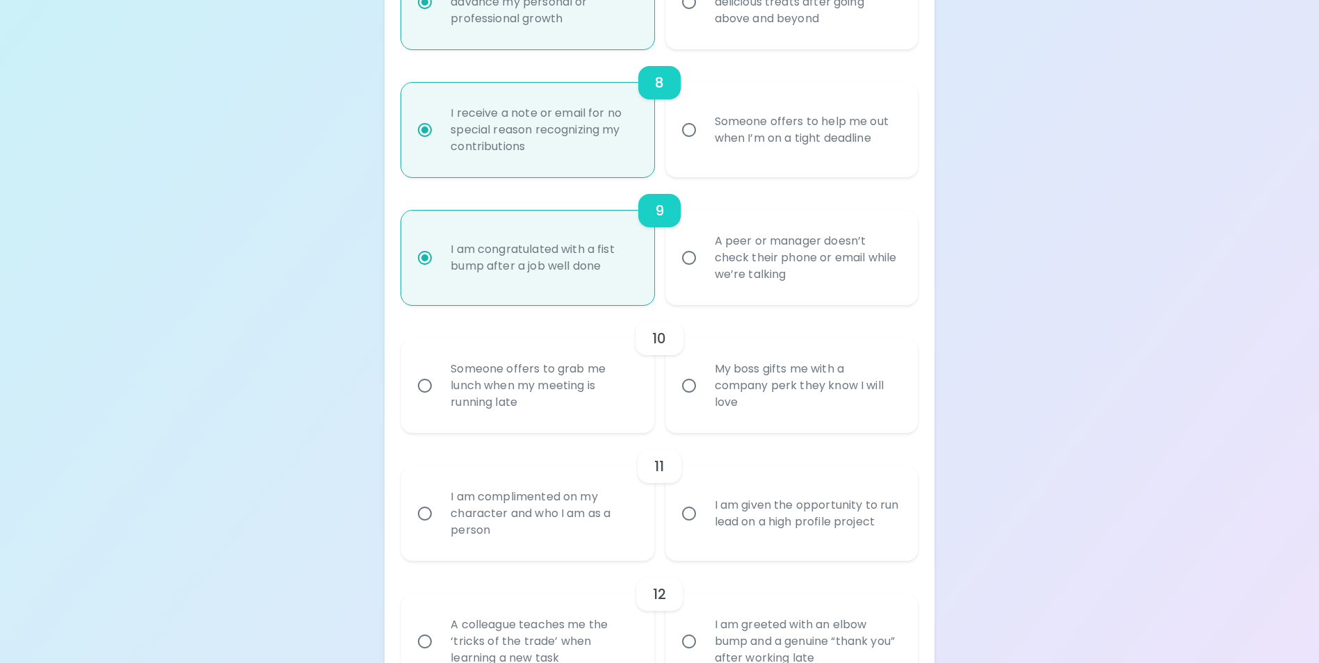
radio input "false"
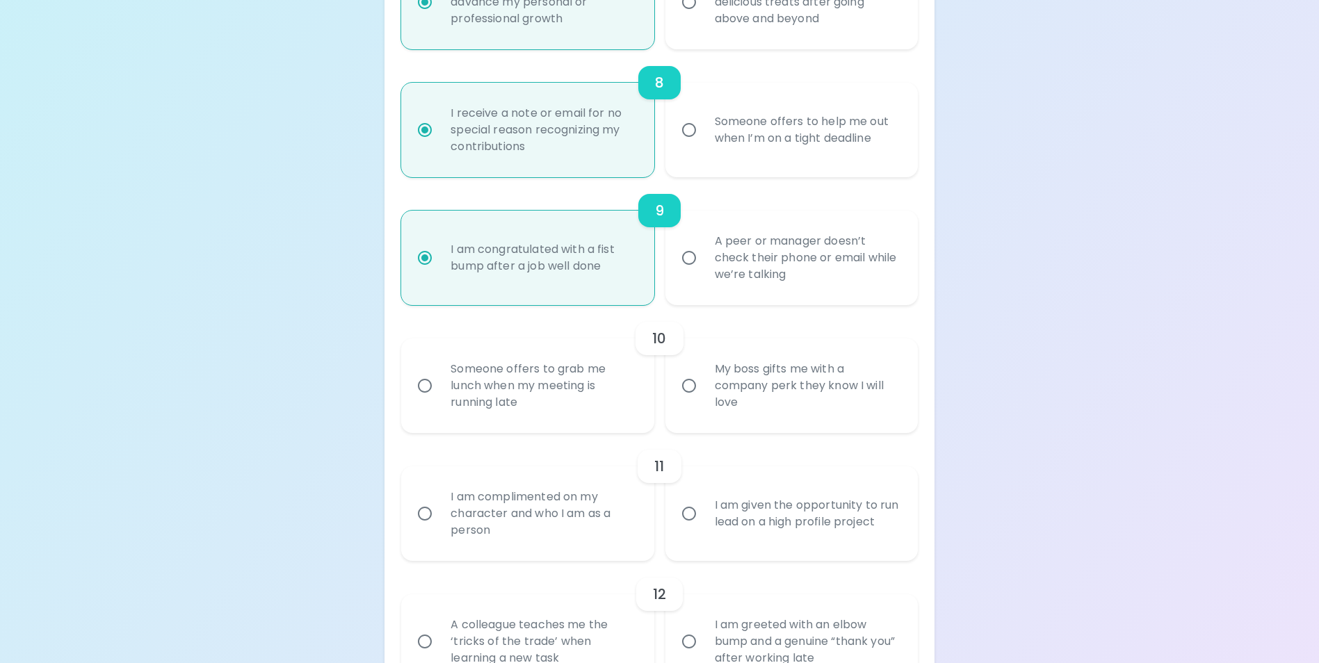
radio input "false"
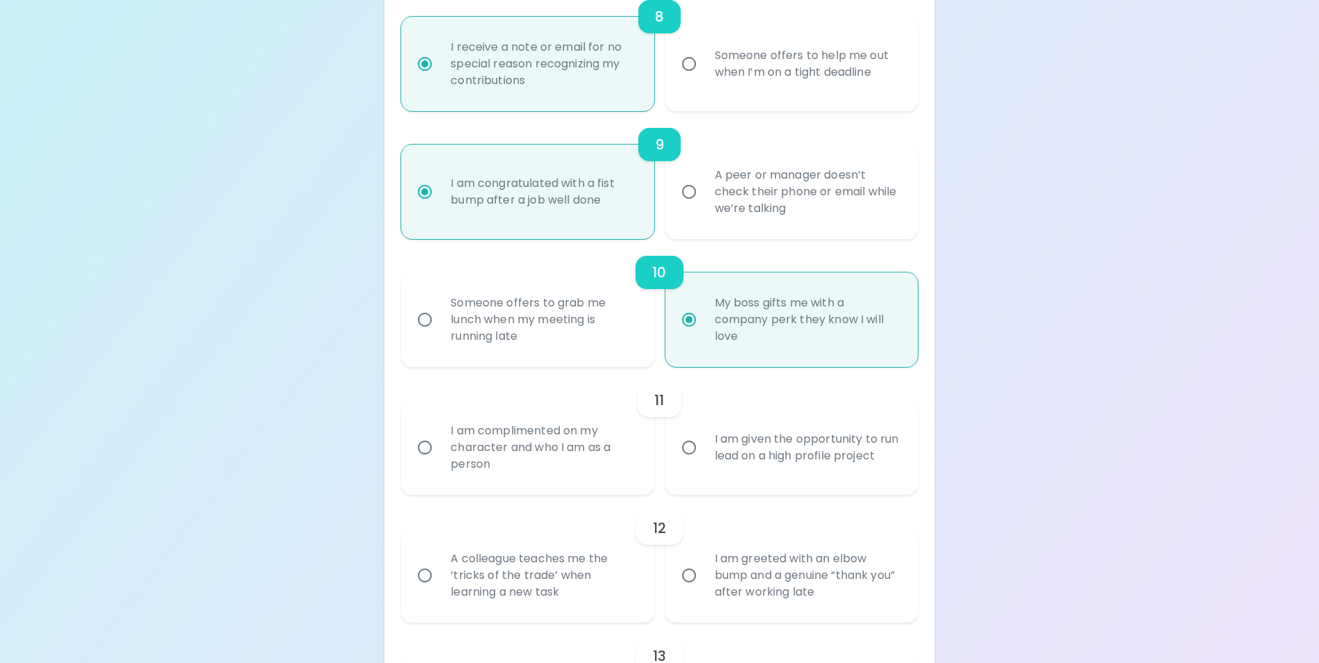
scroll to position [1291, 0]
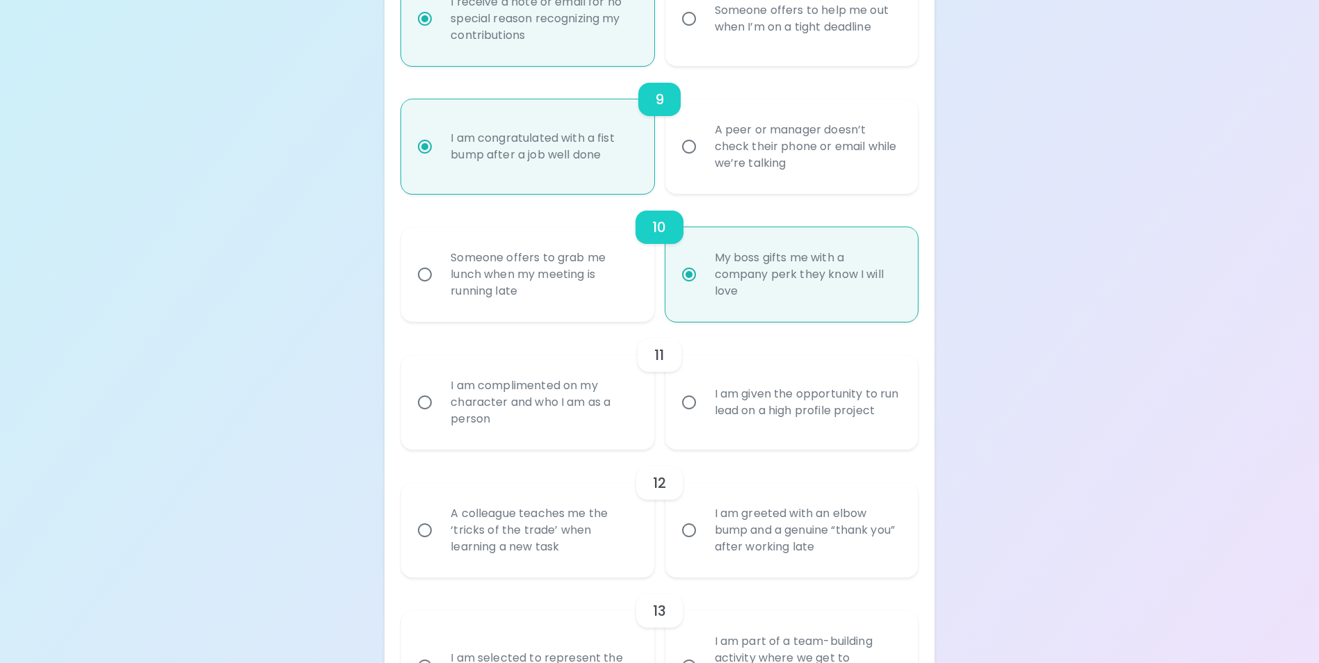
radio input "true"
